Goal: Check status: Check status

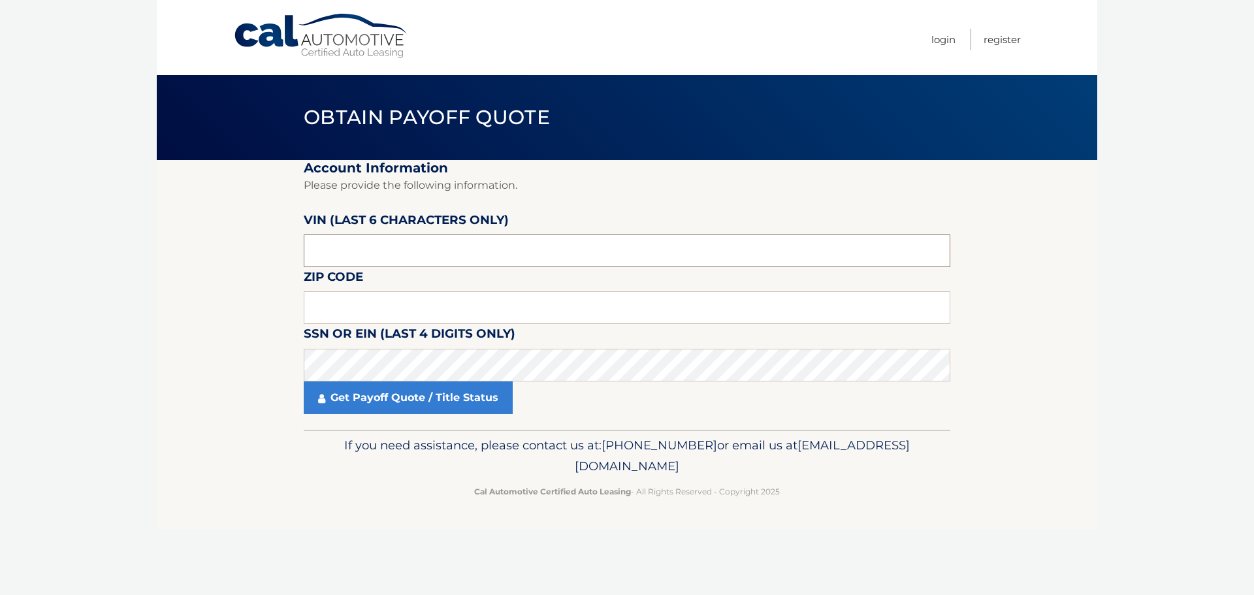
click at [388, 242] on input "text" at bounding box center [627, 250] width 646 height 33
type input "193516"
click at [336, 304] on input "text" at bounding box center [627, 307] width 646 height 33
type input "14103"
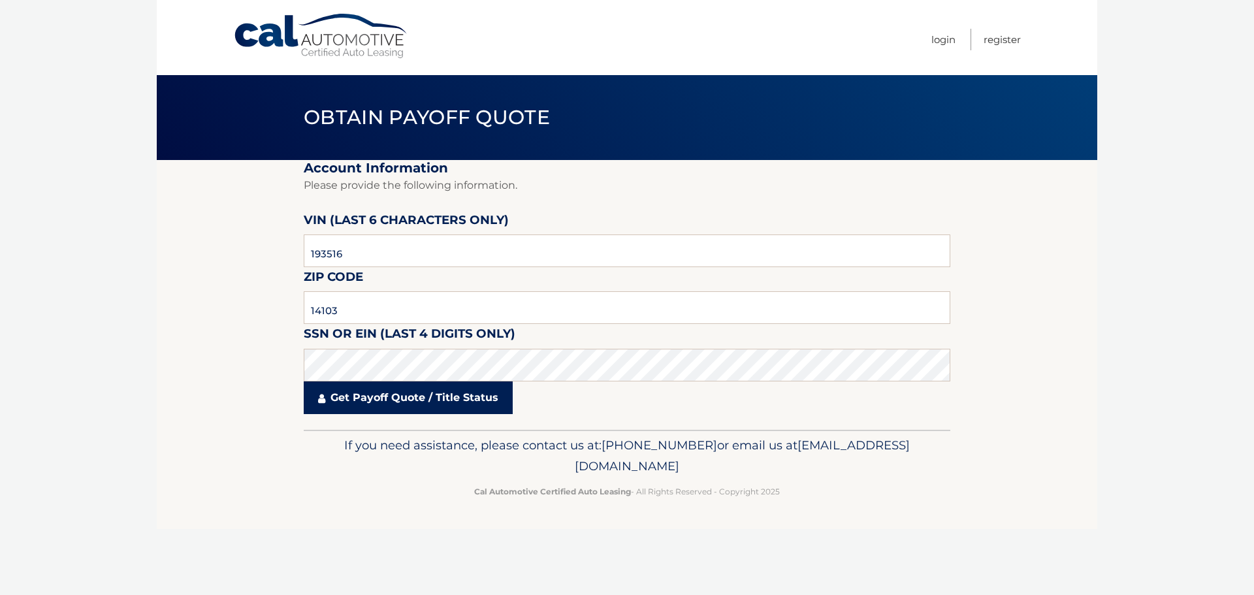
click at [458, 411] on link "Get Payoff Quote / Title Status" at bounding box center [408, 397] width 209 height 33
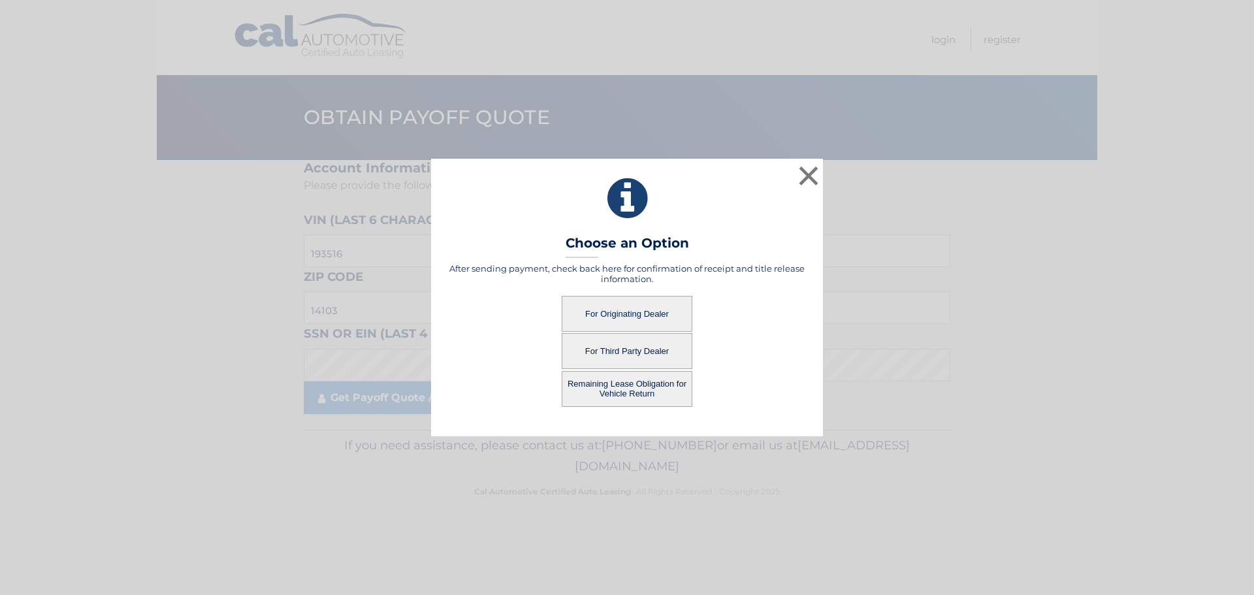
click at [635, 306] on button "For Originating Dealer" at bounding box center [627, 314] width 131 height 36
click at [659, 324] on button "For Originating Dealer" at bounding box center [627, 314] width 131 height 36
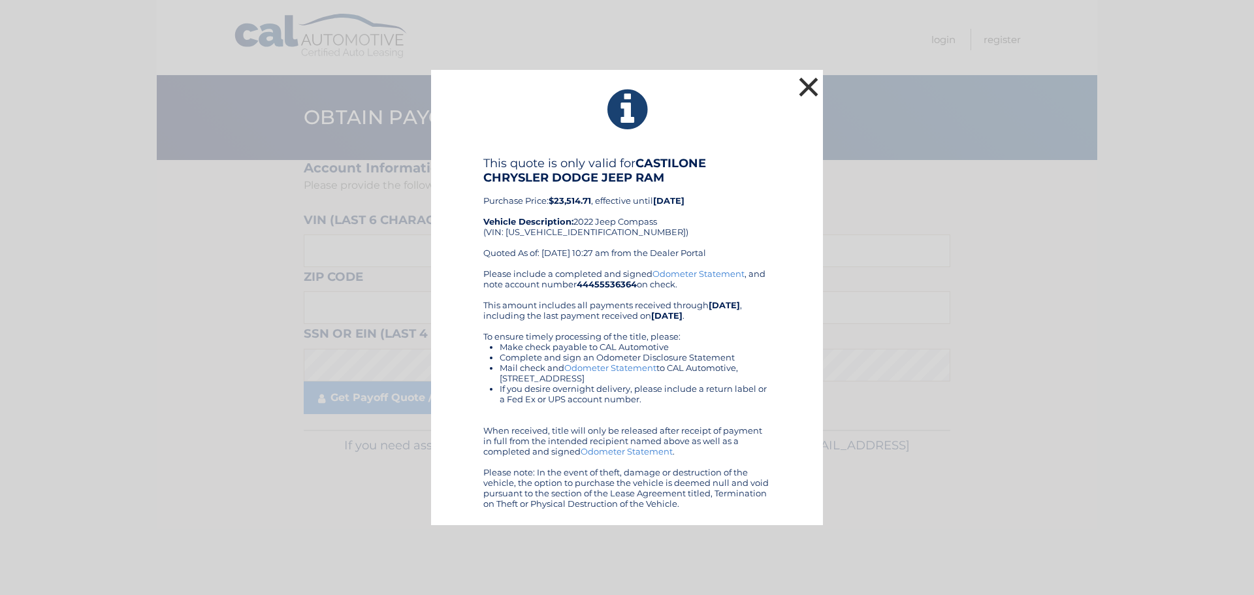
click at [812, 90] on button "×" at bounding box center [808, 87] width 26 height 26
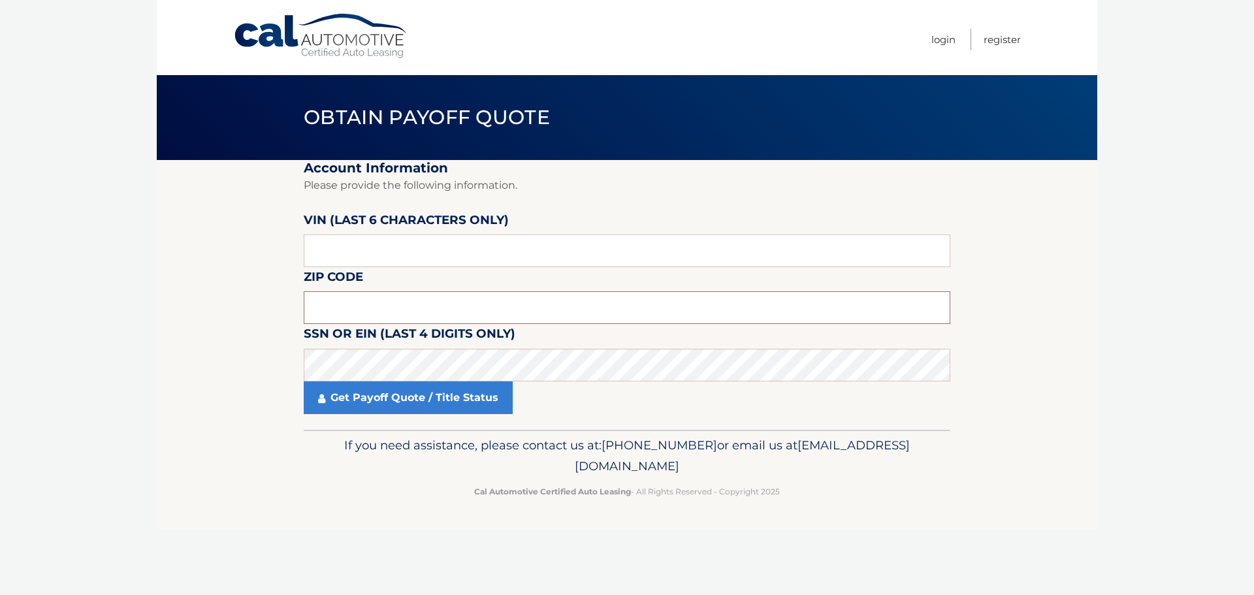
click at [364, 302] on input "text" at bounding box center [627, 307] width 646 height 33
type input "14103"
click at [380, 267] on input "text" at bounding box center [627, 250] width 646 height 33
type input "193516"
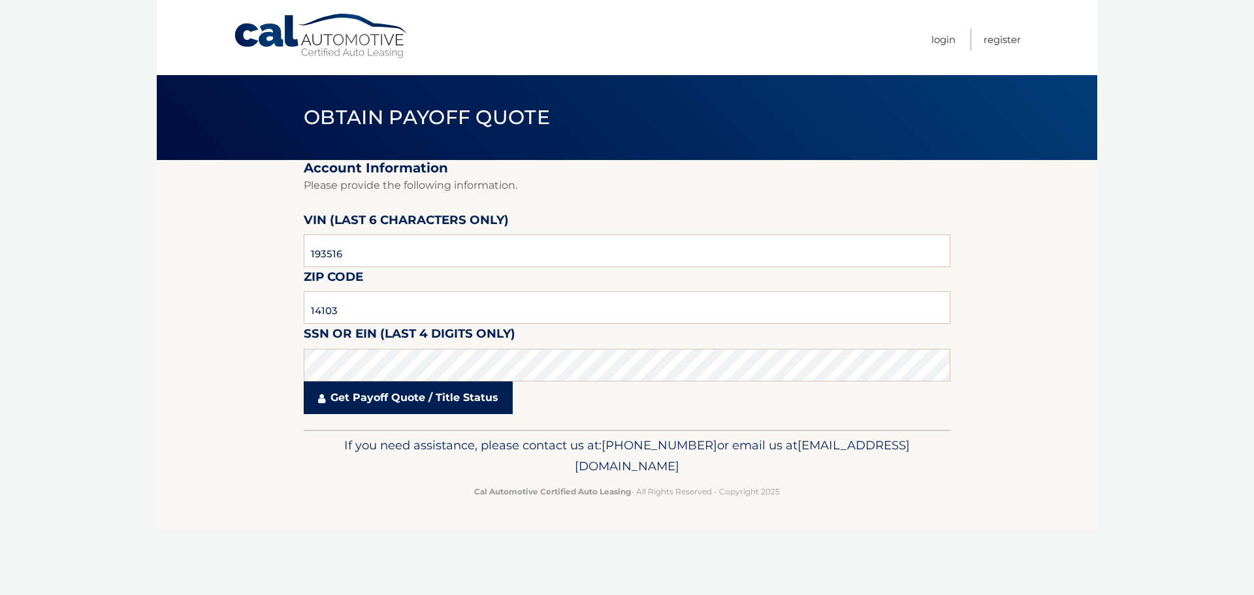
click at [410, 405] on link "Get Payoff Quote / Title Status" at bounding box center [408, 397] width 209 height 33
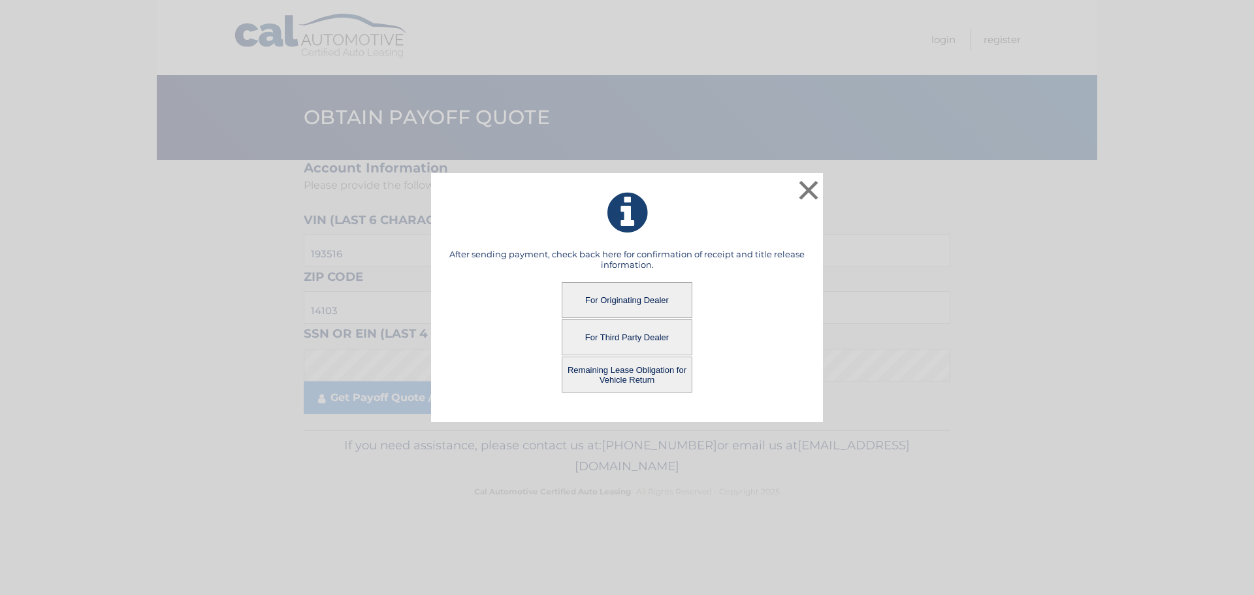
click at [607, 331] on button "For Third Party Dealer" at bounding box center [627, 337] width 131 height 36
click at [652, 366] on button "Remaining Lease Obligation for Vehicle Return" at bounding box center [627, 375] width 131 height 36
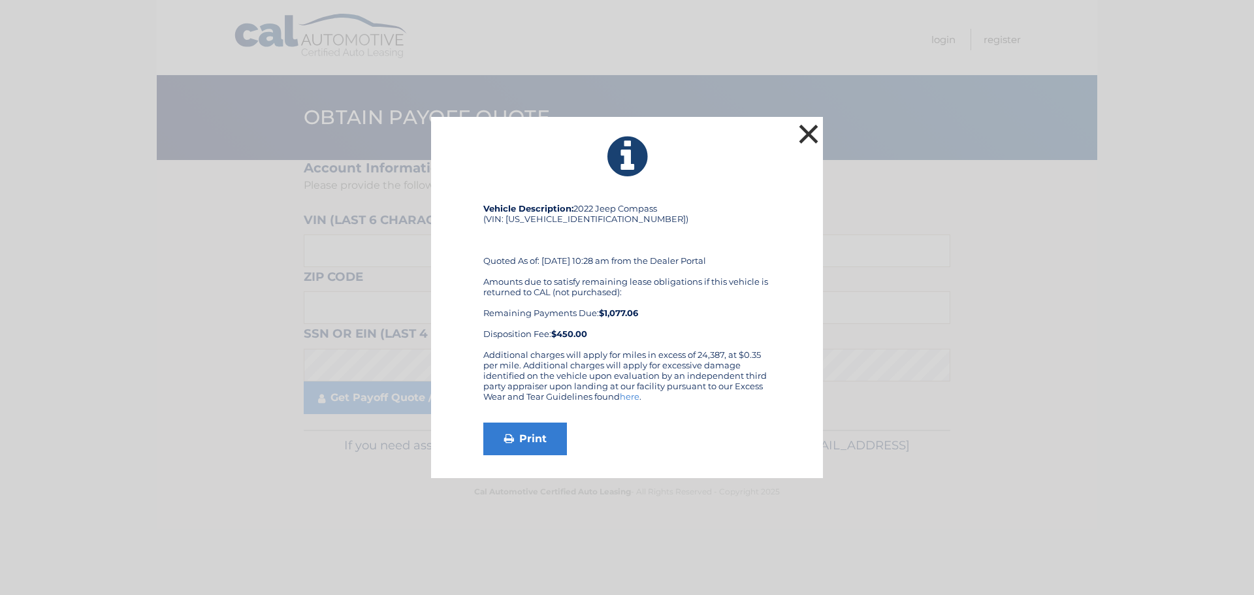
click at [814, 135] on button "×" at bounding box center [808, 134] width 26 height 26
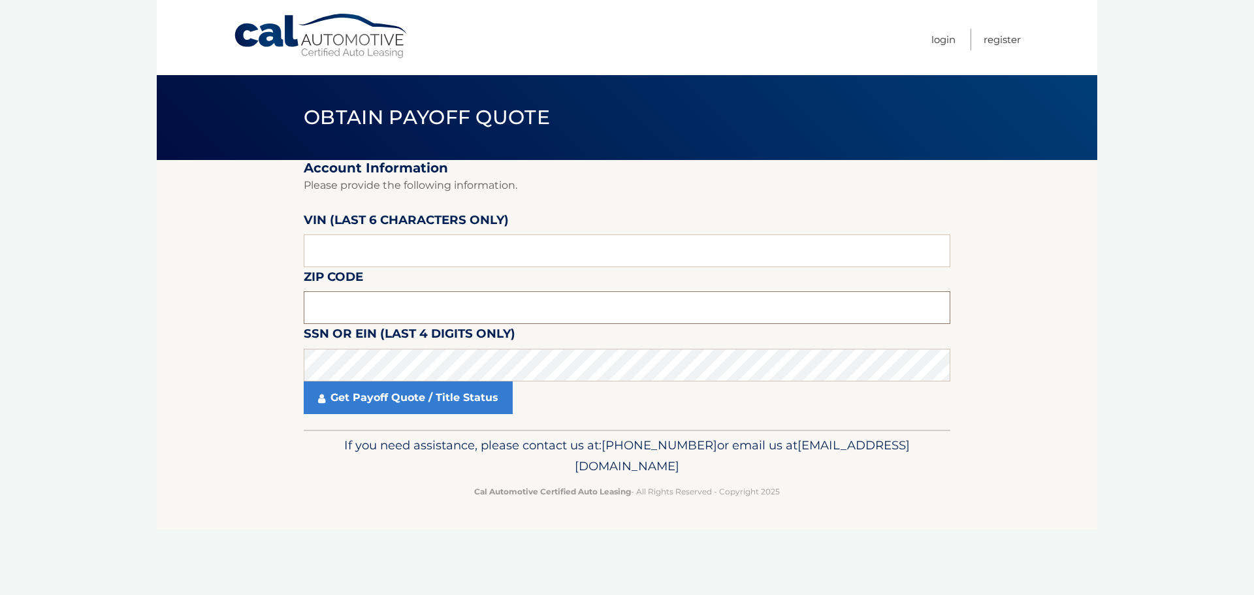
click at [383, 312] on input "text" at bounding box center [627, 307] width 646 height 33
type input "14103"
click at [387, 269] on fieldset "Account Information Please provide the following information. [PERSON_NAME] (la…" at bounding box center [627, 295] width 646 height 270
click at [387, 268] on fieldset "Account Information Please provide the following information. [PERSON_NAME] (la…" at bounding box center [627, 295] width 646 height 270
click at [391, 260] on input "text" at bounding box center [627, 250] width 646 height 33
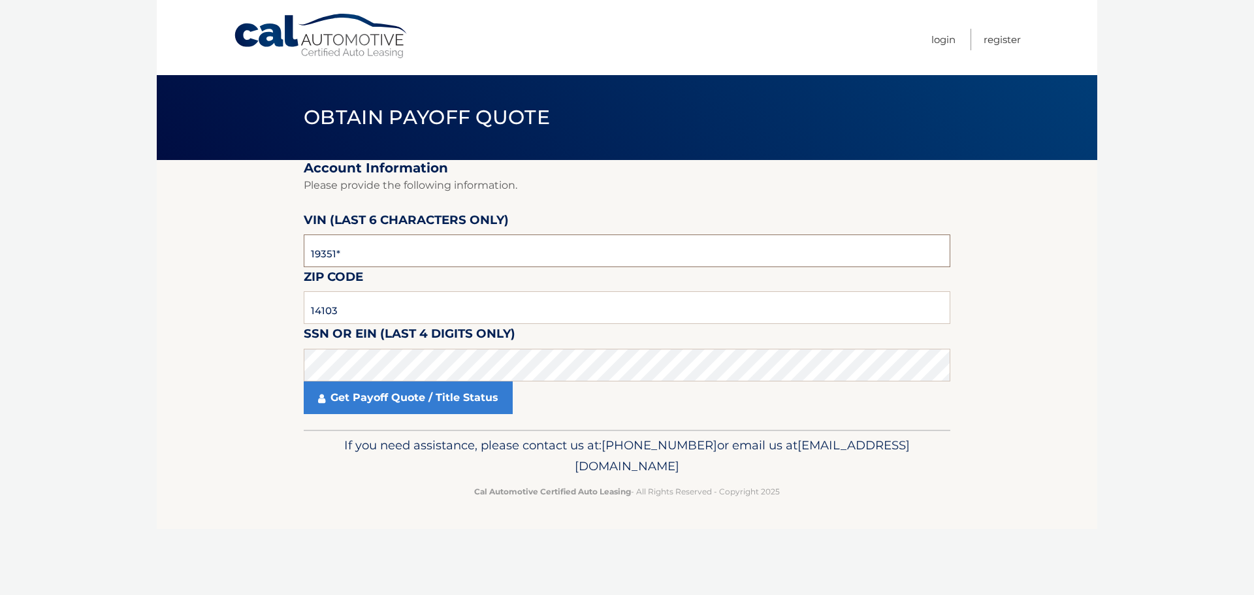
type input "193516"
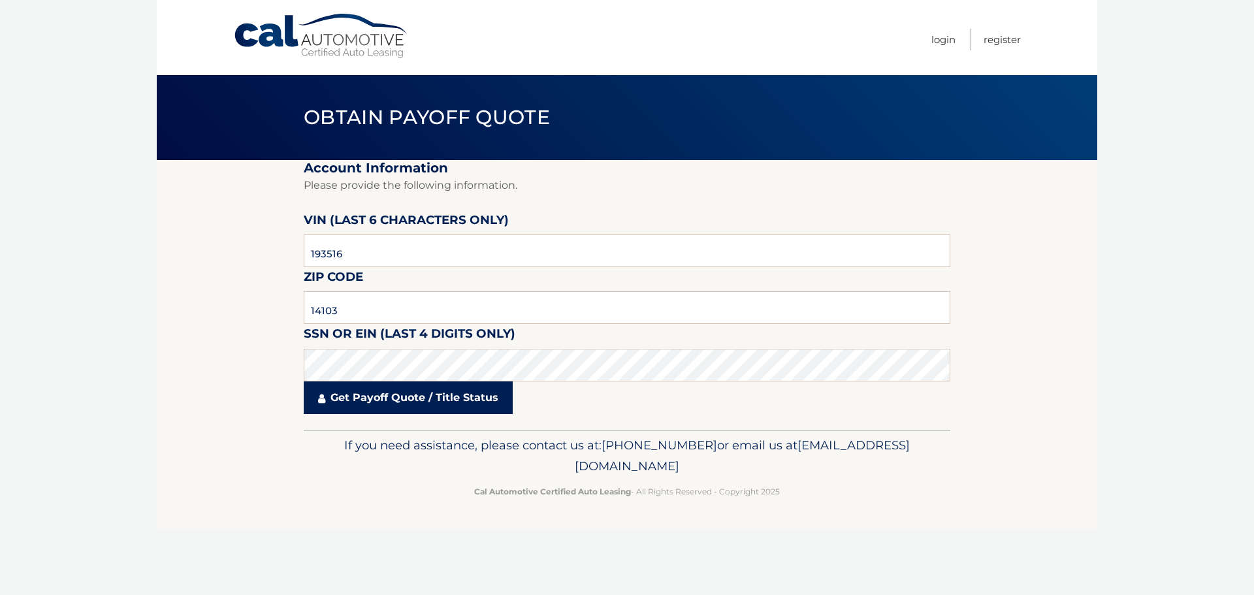
click at [475, 393] on link "Get Payoff Quote / Title Status" at bounding box center [408, 397] width 209 height 33
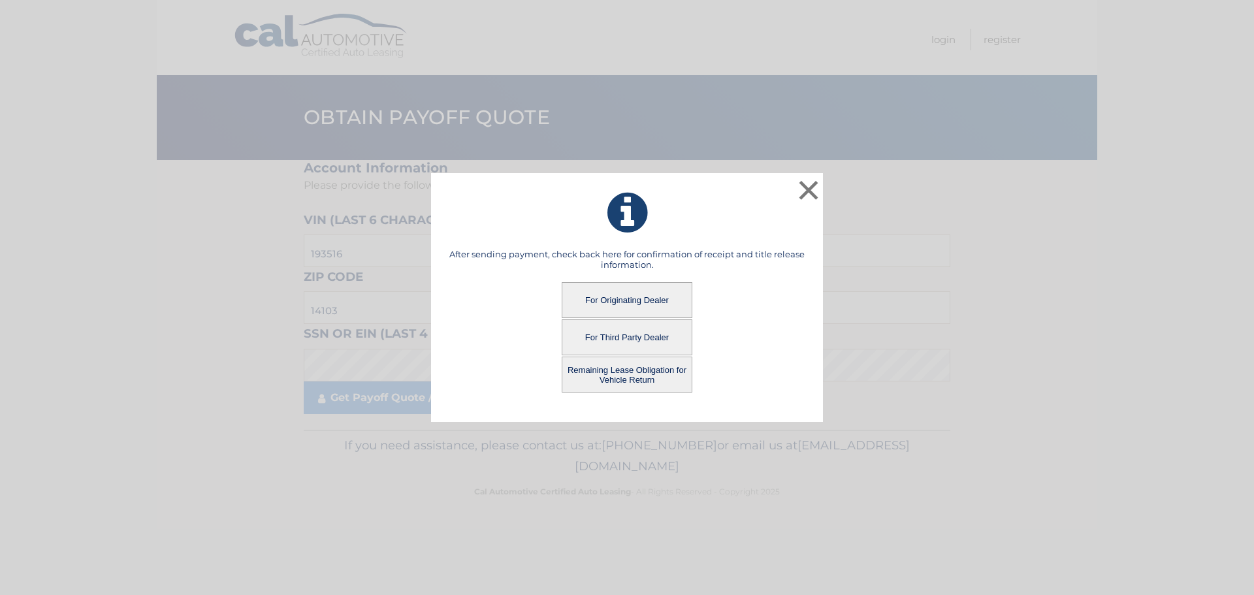
click at [655, 365] on button "Remaining Lease Obligation for Vehicle Return" at bounding box center [627, 375] width 131 height 36
click at [656, 383] on button "Remaining Lease Obligation for Vehicle Return" at bounding box center [627, 375] width 131 height 36
click at [654, 385] on button "Remaining Lease Obligation for Vehicle Return" at bounding box center [627, 375] width 131 height 36
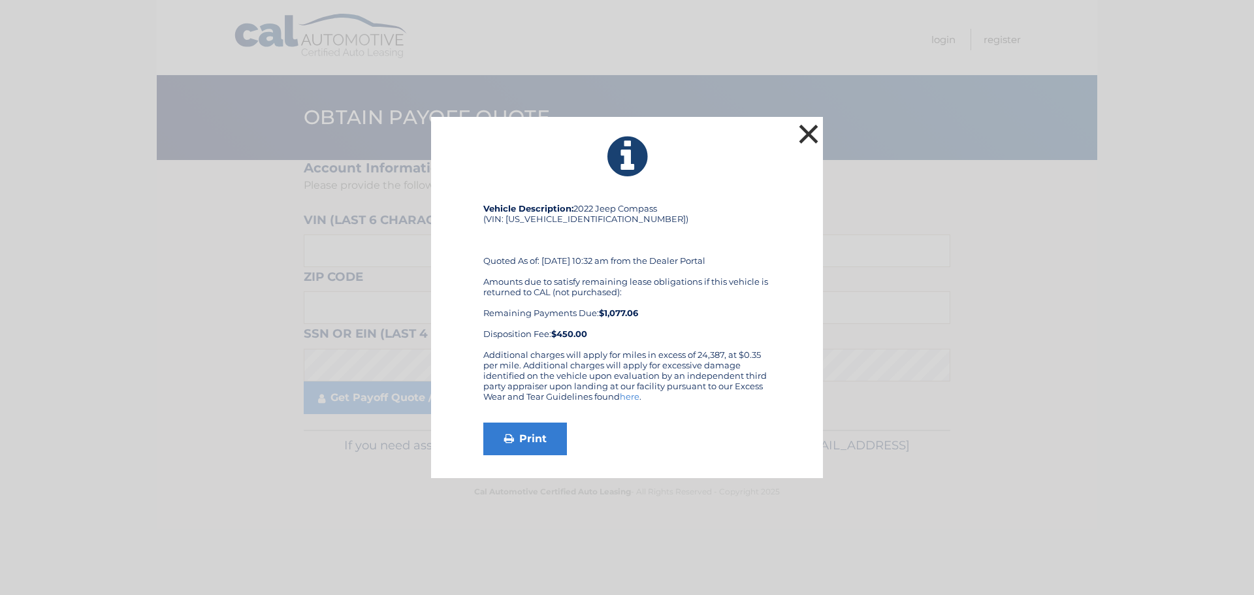
click at [814, 135] on button "×" at bounding box center [808, 134] width 26 height 26
